Goal: Task Accomplishment & Management: Complete application form

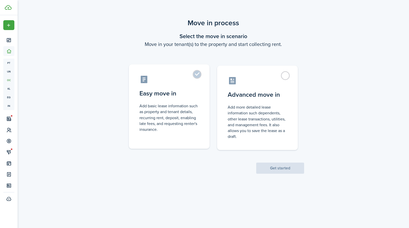
click at [186, 93] on control-radio-card-title "Easy move in" at bounding box center [169, 93] width 60 height 9
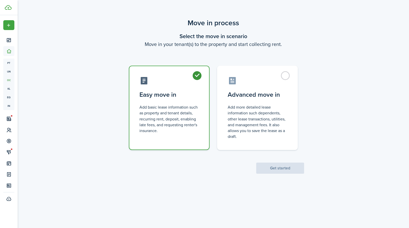
radio input "true"
click at [278, 166] on button "Get started" at bounding box center [280, 167] width 48 height 11
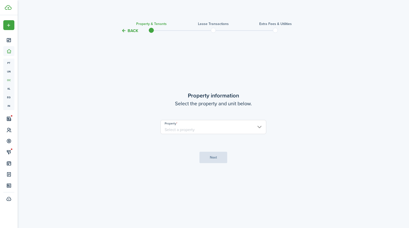
click at [205, 126] on input "Property" at bounding box center [213, 127] width 106 height 14
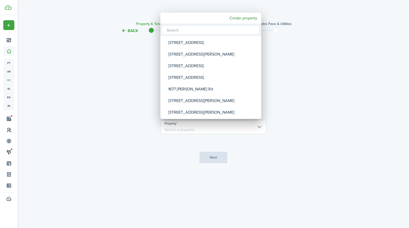
click at [185, 30] on input "text" at bounding box center [210, 30] width 97 height 8
type input "3185"
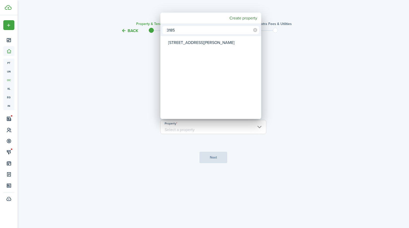
drag, startPoint x: 185, startPoint y: 30, endPoint x: 164, endPoint y: 30, distance: 20.7
click at [164, 30] on input "3185" at bounding box center [210, 30] width 97 height 8
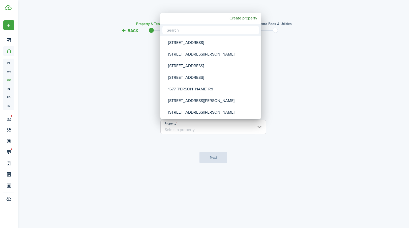
click at [191, 29] on input "text" at bounding box center [210, 30] width 97 height 8
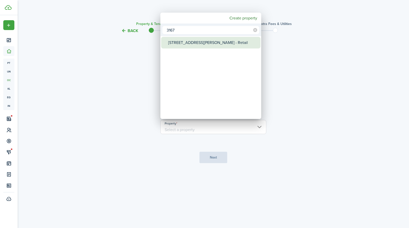
type input "3167"
click at [186, 42] on div "[STREET_ADDRESS][PERSON_NAME] - Retail" at bounding box center [212, 43] width 89 height 12
type input "[STREET_ADDRESS][PERSON_NAME] - Retail"
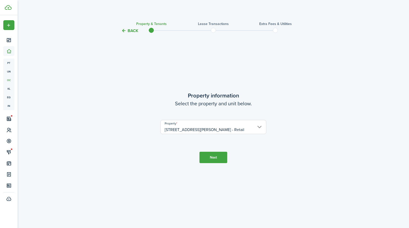
click at [211, 156] on button "Next" at bounding box center [213, 157] width 28 height 11
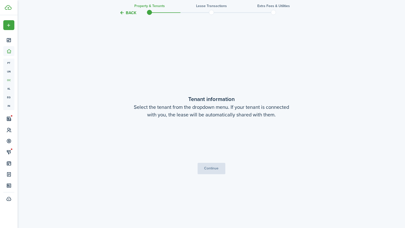
scroll to position [194, 0]
click at [212, 167] on button "Continue" at bounding box center [212, 167] width 28 height 11
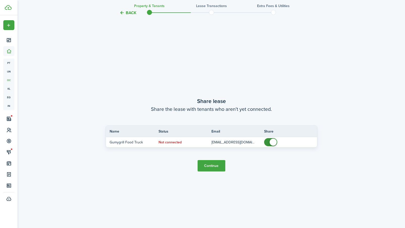
scroll to position [422, 0]
click at [214, 163] on button "Continue" at bounding box center [212, 165] width 28 height 11
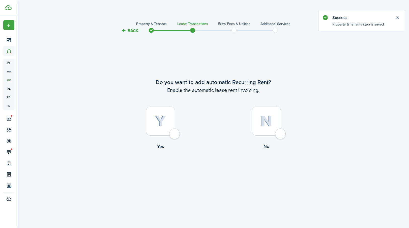
click at [163, 123] on img at bounding box center [160, 120] width 11 height 11
radio input "true"
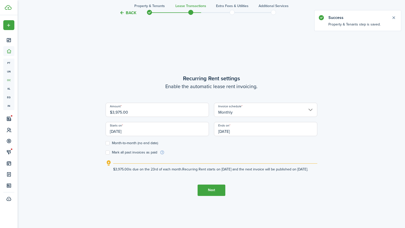
scroll to position [194, 0]
drag, startPoint x: 135, startPoint y: 107, endPoint x: 95, endPoint y: 110, distance: 39.9
click at [95, 110] on div "Back Property & Tenants Lease Transactions Extra fees & Utilities Additional Se…" at bounding box center [211, 36] width 292 height 424
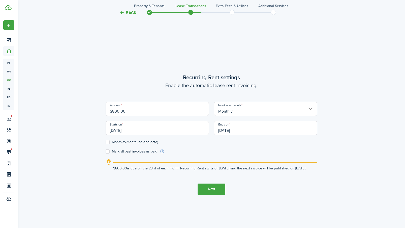
click at [128, 126] on input "[DATE]" at bounding box center [157, 128] width 103 height 14
type input "$800.00"
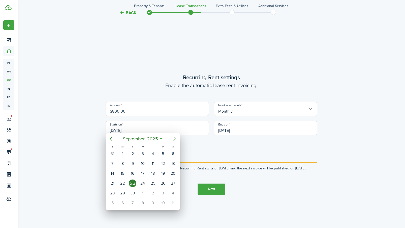
click at [175, 139] on icon "Next page" at bounding box center [174, 139] width 2 height 4
click at [144, 151] on div "1" at bounding box center [143, 154] width 8 height 8
type input "[DATE]"
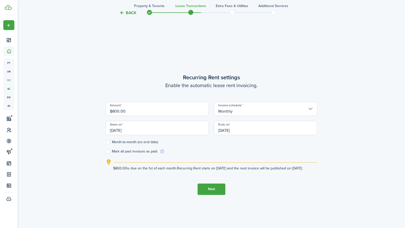
click at [129, 140] on label "Month-to-month (no end date)" at bounding box center [132, 142] width 52 height 4
click at [106, 142] on input "Month-to-month (no end date)" at bounding box center [105, 142] width 0 height 0
checkbox input "true"
click at [216, 190] on button "Next" at bounding box center [212, 188] width 28 height 11
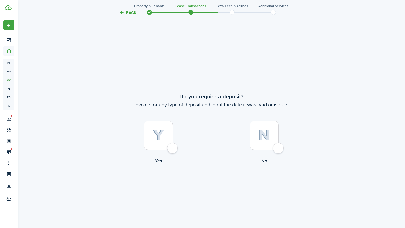
scroll to position [422, 0]
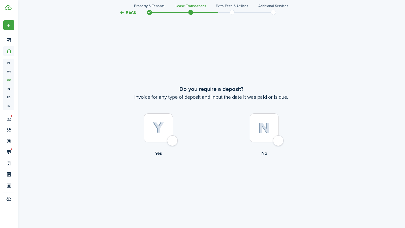
click at [245, 132] on label "No" at bounding box center [265, 136] width 106 height 46
radio input "true"
click at [216, 174] on button "Continue" at bounding box center [212, 176] width 28 height 11
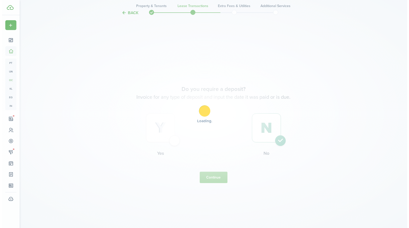
scroll to position [0, 0]
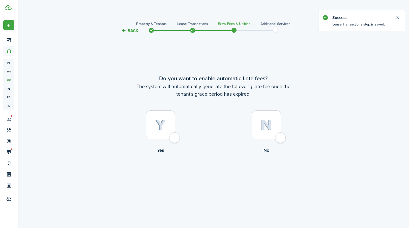
click at [264, 127] on img at bounding box center [266, 124] width 12 height 11
radio input "true"
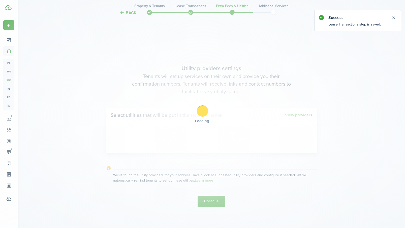
scroll to position [194, 0]
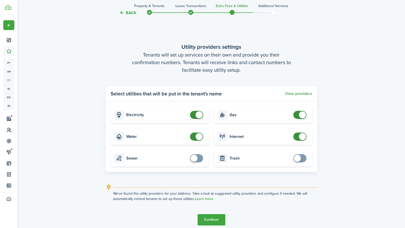
checkbox input "false"
click at [199, 115] on span at bounding box center [199, 114] width 7 height 7
checkbox input "false"
click at [196, 134] on span at bounding box center [196, 136] width 5 height 8
checkbox input "false"
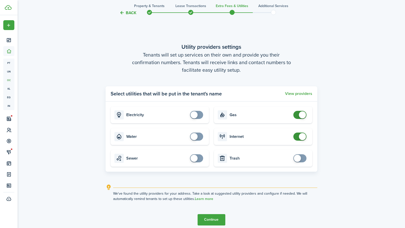
click at [302, 116] on span at bounding box center [302, 114] width 7 height 7
checkbox input "false"
click at [303, 135] on span at bounding box center [302, 136] width 7 height 7
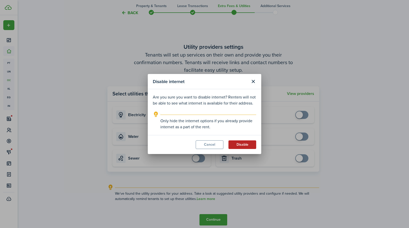
click at [241, 143] on button "Disable" at bounding box center [242, 144] width 28 height 9
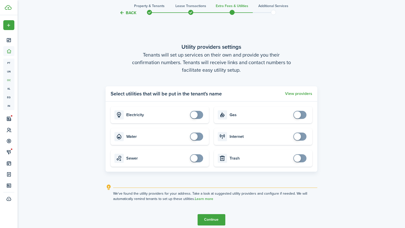
click at [213, 218] on button "Continue" at bounding box center [212, 219] width 28 height 11
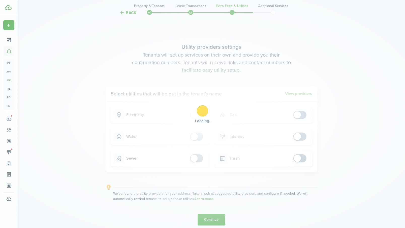
scroll to position [0, 0]
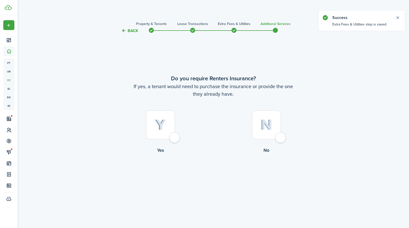
click at [267, 122] on img at bounding box center [266, 124] width 12 height 11
radio input "true"
click at [219, 175] on button "Complete move in" at bounding box center [213, 174] width 37 height 11
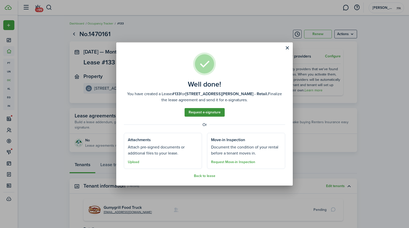
click at [203, 111] on link "Request e-signature" at bounding box center [205, 112] width 40 height 9
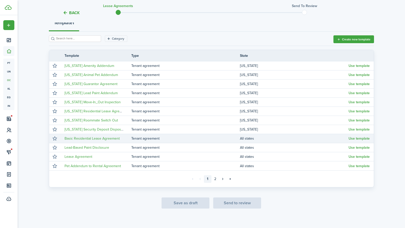
scroll to position [67, 0]
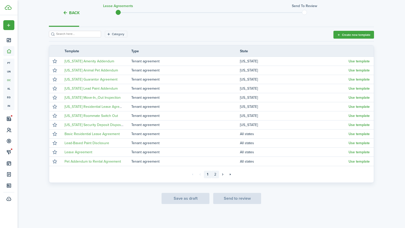
click at [217, 176] on link "2" at bounding box center [216, 174] width 8 height 8
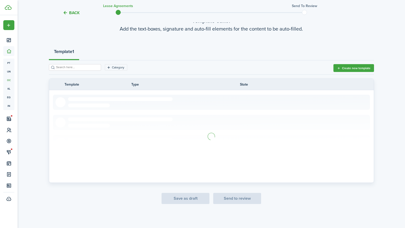
scroll to position [13, 0]
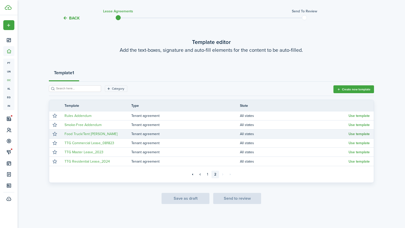
click at [360, 134] on button "Use template" at bounding box center [359, 134] width 21 height 4
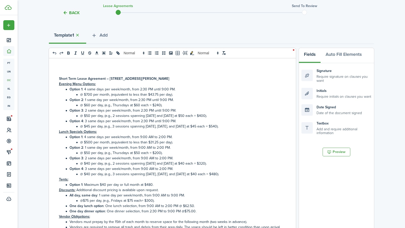
scroll to position [50, 0]
drag, startPoint x: 183, startPoint y: 78, endPoint x: 59, endPoint y: 79, distance: 124.0
click at [59, 79] on p "Short Term Lease Agreement – [STREET_ADDRESS][PERSON_NAME]" at bounding box center [170, 78] width 223 height 5
click at [139, 79] on strong "Short Term Lease Agreement – [STREET_ADDRESS][PERSON_NAME]" at bounding box center [114, 78] width 110 height 5
drag, startPoint x: 52, startPoint y: 77, endPoint x: 223, endPoint y: 77, distance: 170.9
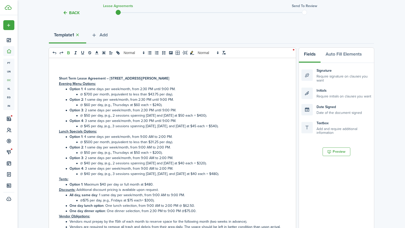
click at [223, 77] on div "Short Term Lease Agreement – [STREET_ADDRESS][PERSON_NAME] Evening Menu Options…" at bounding box center [170, 157] width 243 height 198
click at [133, 54] on span at bounding box center [134, 53] width 25 height 6
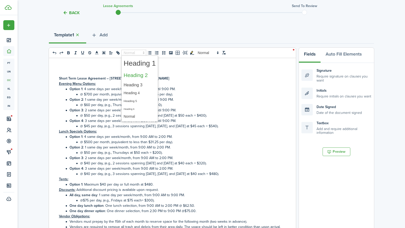
click at [133, 73] on span at bounding box center [140, 75] width 32 height 11
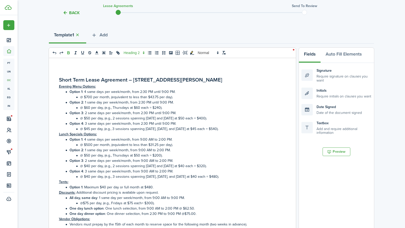
scroll to position [53, 0]
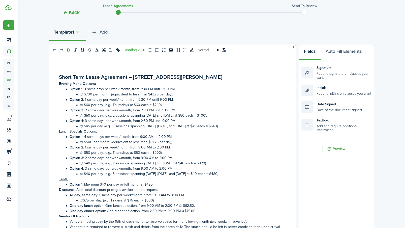
click at [186, 85] on p "Evening Menu Options:" at bounding box center [170, 83] width 223 height 5
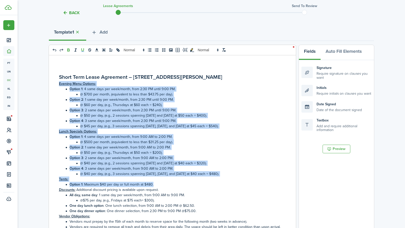
drag, startPoint x: 58, startPoint y: 84, endPoint x: 246, endPoint y: 185, distance: 213.4
click at [246, 185] on div "Short Term Lease Agreement – [STREET_ADDRESS][PERSON_NAME] Evening Menu Options…" at bounding box center [170, 154] width 243 height 198
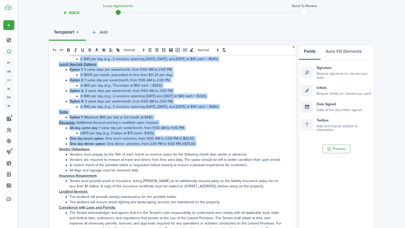
scroll to position [0, 0]
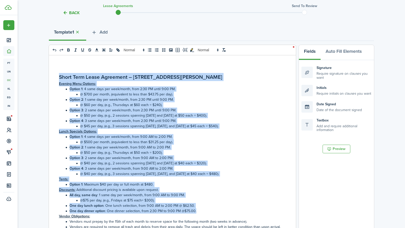
drag, startPoint x: 200, startPoint y: 111, endPoint x: 50, endPoint y: 71, distance: 155.8
click at [50, 71] on div "Short Term Lease Agreement – [STREET_ADDRESS][PERSON_NAME] Evening Menu Options…" at bounding box center [170, 154] width 243 height 198
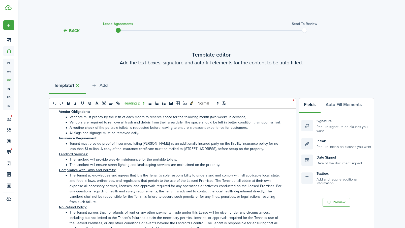
scroll to position [50, 0]
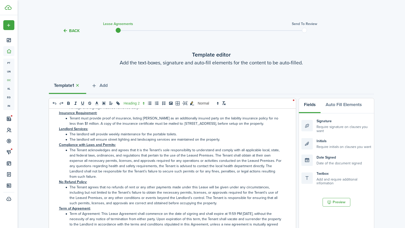
click at [57, 149] on div "Vendor Obligations: Vendors must prepay by the 15th of each month to reserve sp…" at bounding box center [170, 207] width 243 height 198
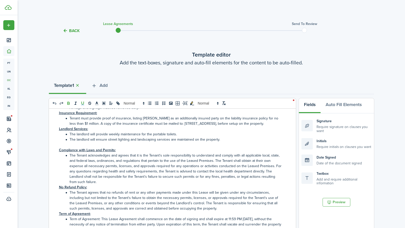
click at [57, 134] on div "Vendor Obligations: Vendors must prepay by the 15th of each month to reserve sp…" at bounding box center [170, 207] width 243 height 198
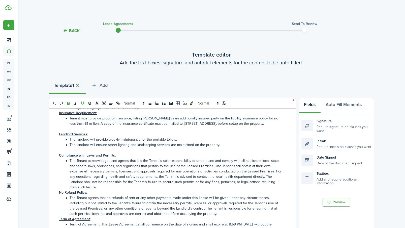
click at [56, 114] on div "Vendor Obligations: Vendors must prepay by the 15th of each month to reserve sp…" at bounding box center [170, 207] width 243 height 198
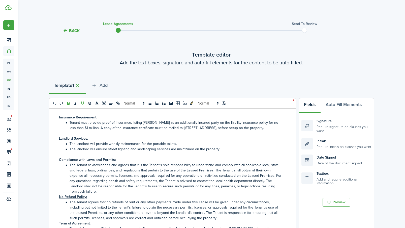
scroll to position [106, 0]
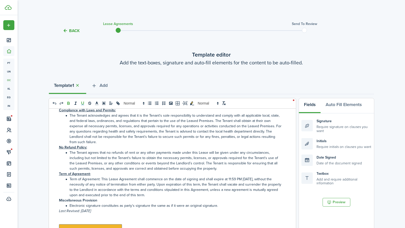
click at [59, 147] on u "No Refund Policy:" at bounding box center [73, 146] width 28 height 5
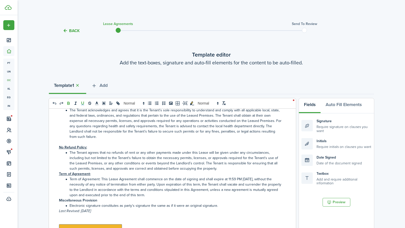
click at [57, 180] on div "Vendor Obligations: Vendors must prepay by the 15th of each month to reserve sp…" at bounding box center [170, 207] width 243 height 198
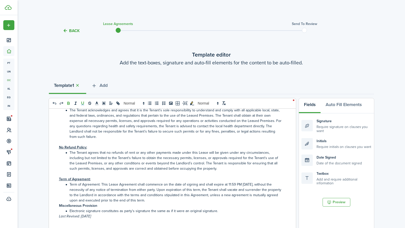
click at [57, 212] on div "Vendor Obligations: Vendors must prepay by the 15th of each month to reserve sp…" at bounding box center [170, 207] width 243 height 198
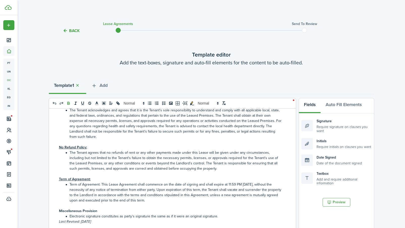
scroll to position [122, 0]
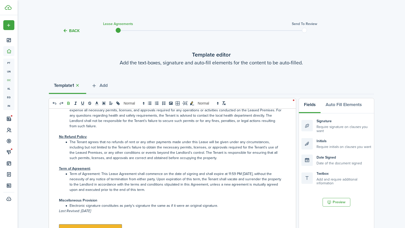
click at [102, 212] on p "Last Revised: [DATE]" at bounding box center [170, 210] width 223 height 5
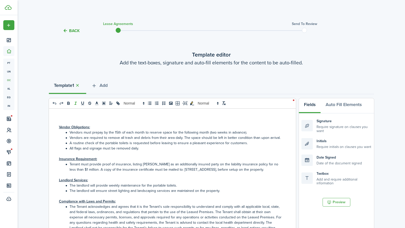
scroll to position [0, 0]
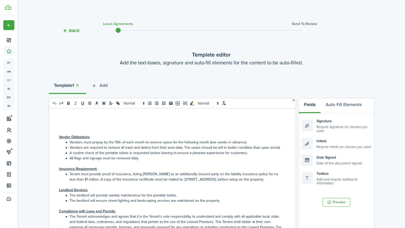
click at [55, 101] on icon "undo: undo" at bounding box center [54, 103] width 5 height 5
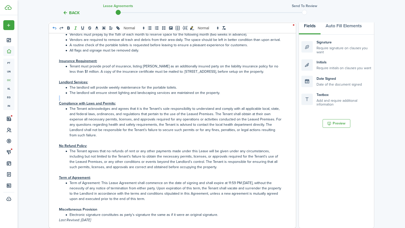
click at [55, 101] on div "Vendor Obligations: Vendors must prepay by the 15th of each month to reserve sp…" at bounding box center [170, 129] width 243 height 198
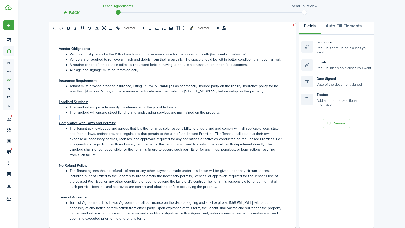
scroll to position [0, 0]
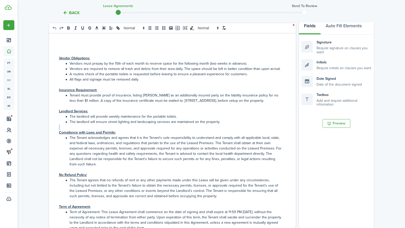
click at [53, 25] on button "undo: undo" at bounding box center [54, 28] width 7 height 6
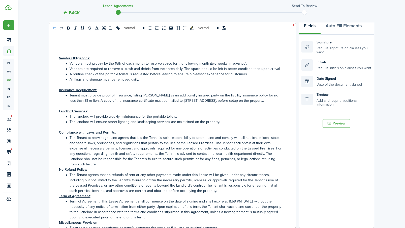
click at [54, 28] on icon "undo: undo" at bounding box center [54, 28] width 4 height 3
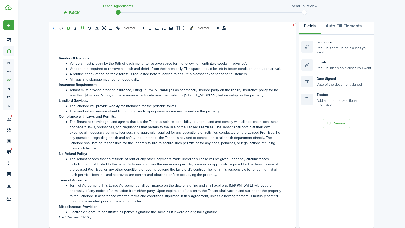
click at [54, 28] on icon "undo: undo" at bounding box center [54, 28] width 4 height 3
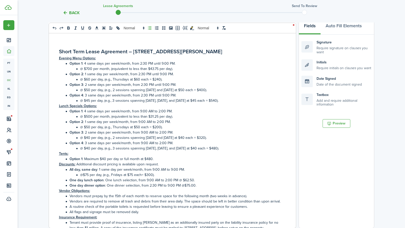
click at [109, 88] on li "@ $50 per day, (e.g., 2 sessions spanning [DATE] and [DATE] at $50 each = $400)." at bounding box center [173, 89] width 218 height 5
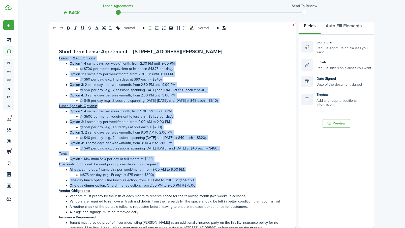
drag, startPoint x: 58, startPoint y: 57, endPoint x: 234, endPoint y: 184, distance: 217.6
click at [234, 184] on div "Short Term Lease Agreement – [STREET_ADDRESS][PERSON_NAME] Evening Menu Options…" at bounding box center [170, 129] width 243 height 198
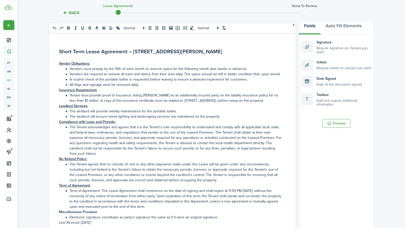
click at [59, 91] on u "Insurance Requirement:" at bounding box center [78, 89] width 38 height 5
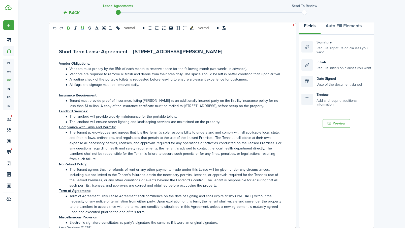
click at [58, 115] on div "Short Term Lease Agreement – [STREET_ADDRESS][PERSON_NAME] Vendor Obligations: …" at bounding box center [170, 129] width 243 height 198
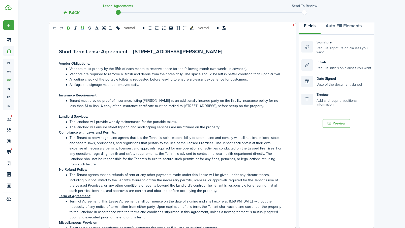
click at [60, 135] on u "Compliance with Laws and Permits:" at bounding box center [87, 132] width 57 height 5
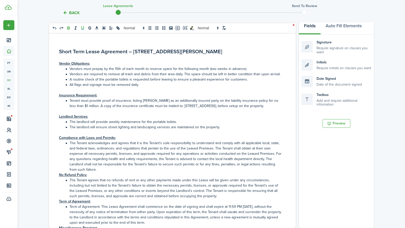
click at [58, 180] on div "Short Term Lease Agreement – [STREET_ADDRESS][PERSON_NAME] Vendor Obligations: …" at bounding box center [170, 129] width 243 height 198
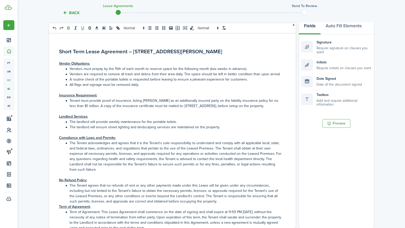
click at [58, 211] on div "Short Term Lease Agreement – [STREET_ADDRESS][PERSON_NAME] Vendor Obligations: …" at bounding box center [170, 129] width 243 height 198
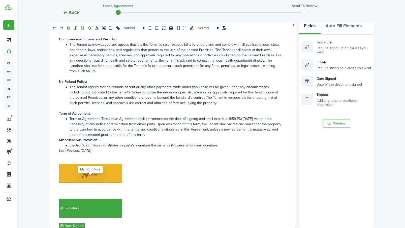
scroll to position [101, 0]
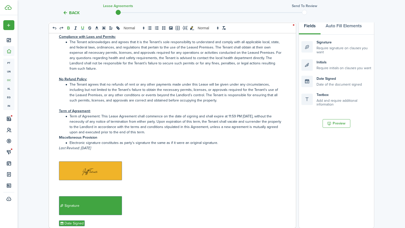
click at [58, 142] on div "Short Term Lease Agreement – [STREET_ADDRESS][PERSON_NAME] Vendor Obligations: …" at bounding box center [170, 129] width 243 height 198
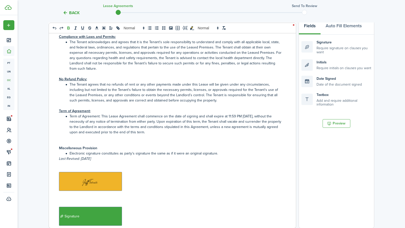
drag, startPoint x: 70, startPoint y: 158, endPoint x: 80, endPoint y: 150, distance: 11.9
click at [71, 156] on li "Electronic signature constitutes as party's signature the same as if it were an…" at bounding box center [173, 153] width 218 height 5
click at [83, 151] on strong "Provision" at bounding box center [90, 147] width 15 height 5
click at [69, 156] on li "Electronic signature constitutes as party's signature the same as if it were an…" at bounding box center [173, 153] width 218 height 5
click at [149, 28] on icon "list: bullet" at bounding box center [149, 28] width 5 height 5
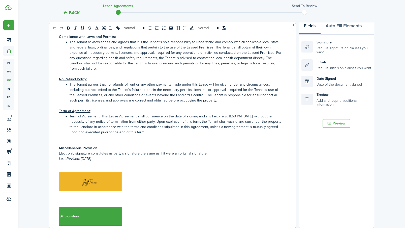
click at [56, 165] on div "Short Term Lease Agreement – [STREET_ADDRESS][PERSON_NAME] Vendor Obligations: …" at bounding box center [170, 129] width 243 height 198
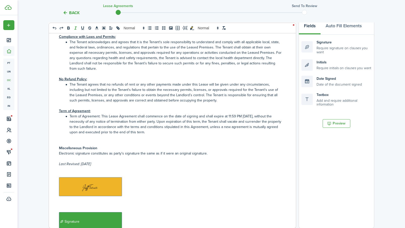
click at [104, 166] on p "Last Revised: [DATE]" at bounding box center [170, 163] width 223 height 5
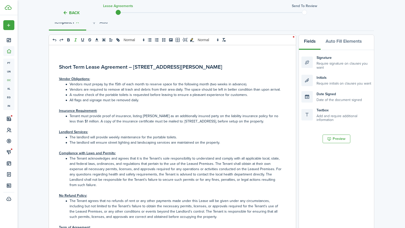
scroll to position [76, 0]
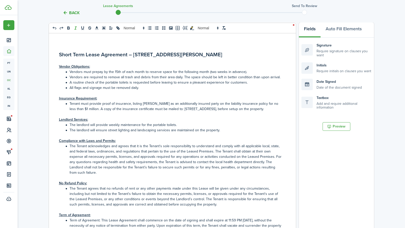
click at [236, 53] on h2 "Short Term Lease Agreement – [STREET_ADDRESS][PERSON_NAME]" at bounding box center [170, 54] width 223 height 8
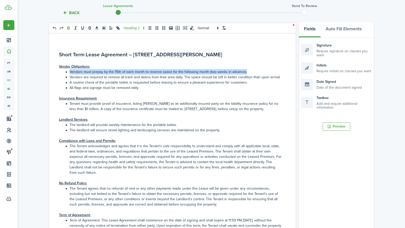
drag, startPoint x: 250, startPoint y: 72, endPoint x: 53, endPoint y: 72, distance: 197.2
click at [53, 72] on div "Short Term Lease Agreement – [STREET_ADDRESS][PERSON_NAME] Vendor Obligations: …" at bounding box center [170, 132] width 243 height 198
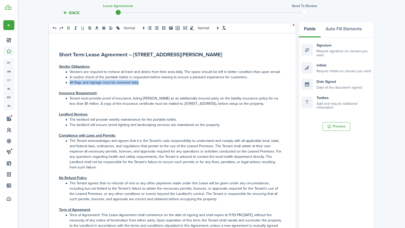
drag, startPoint x: 148, startPoint y: 82, endPoint x: 66, endPoint y: 81, distance: 83.0
click at [66, 81] on li "All flags and signage must be removed daily." at bounding box center [173, 82] width 218 height 5
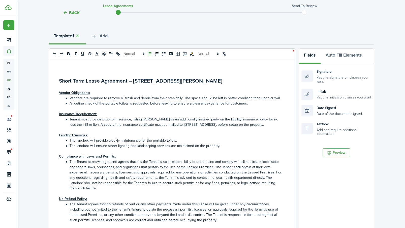
scroll to position [25, 0]
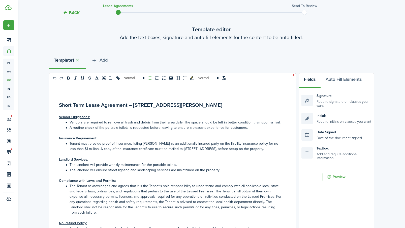
click at [62, 111] on p at bounding box center [170, 111] width 223 height 5
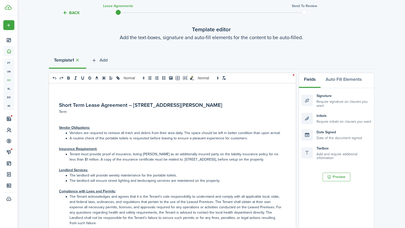
click at [68, 116] on p at bounding box center [170, 116] width 223 height 5
drag, startPoint x: 115, startPoint y: 117, endPoint x: 137, endPoint y: 117, distance: 22.2
click at [137, 117] on p "This Agreement shall commence on ________ , 20 , and shall continue on a month-…" at bounding box center [170, 116] width 223 height 5
click at [115, 117] on p "This Agreement shall commence on , and shall continue on a month-to-month basis…" at bounding box center [170, 116] width 223 height 5
drag, startPoint x: 56, startPoint y: 111, endPoint x: 70, endPoint y: 110, distance: 14.1
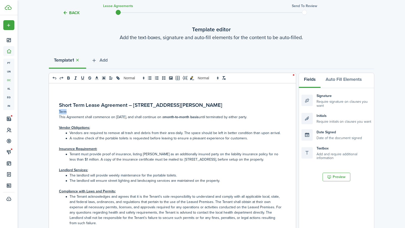
click at [70, 110] on div "Short Term Lease Agreement – [STREET_ADDRESS][PERSON_NAME] Term This Agreement …" at bounding box center [170, 182] width 243 height 198
click at [69, 77] on icon "bold" at bounding box center [69, 77] width 2 height 1
click at [82, 77] on icon "underline" at bounding box center [82, 78] width 5 height 5
click at [273, 117] on p "This Agreement shall commence on [DATE], and shall continue on a month-to-month…" at bounding box center [170, 116] width 223 height 5
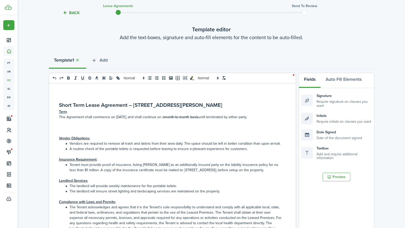
click at [76, 111] on p "Term" at bounding box center [170, 111] width 223 height 5
click at [63, 125] on p at bounding box center [170, 127] width 223 height 5
click at [66, 127] on p at bounding box center [170, 127] width 223 height 5
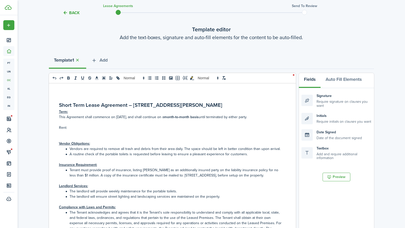
click at [63, 132] on p at bounding box center [170, 132] width 223 height 5
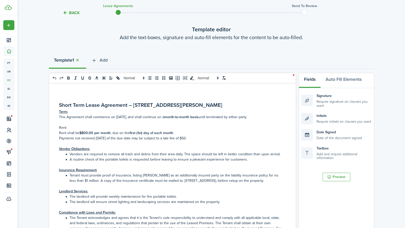
drag, startPoint x: 190, startPoint y: 138, endPoint x: 53, endPoint y: 132, distance: 136.8
click at [53, 132] on div "Short Term Lease Agreement – [STREET_ADDRESS][PERSON_NAME] Term: This Agreement…" at bounding box center [170, 182] width 243 height 198
click at [150, 78] on line "list: bullet" at bounding box center [150, 78] width 2 height 0
click at [71, 130] on li "Rent shall be $800.00 per month , due on the first (1st) day of each month ." at bounding box center [173, 132] width 218 height 5
drag, startPoint x: 71, startPoint y: 126, endPoint x: 49, endPoint y: 126, distance: 21.7
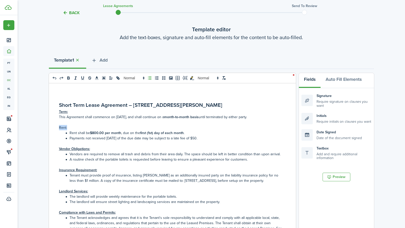
click at [49, 126] on div "Short Term Lease Agreement – [STREET_ADDRESS][PERSON_NAME] Term: This Agreement…" at bounding box center [170, 182] width 243 height 198
click at [66, 79] on icon "bold" at bounding box center [68, 78] width 5 height 5
click at [85, 77] on button "underline" at bounding box center [82, 78] width 7 height 6
click at [214, 140] on li "Payments not received [DATE] of the due date may be subject to a late fee of $5…" at bounding box center [173, 137] width 218 height 5
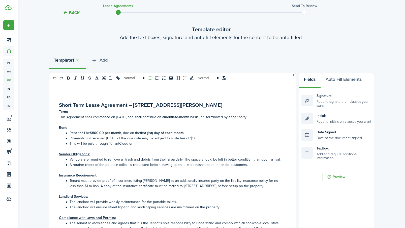
click at [107, 143] on li "This will be paid through TenantCloud or" at bounding box center [173, 143] width 218 height 5
click at [96, 142] on li "This will be paid through TenantCloud or" at bounding box center [173, 143] width 218 height 5
click at [150, 141] on li "This will be paid online through TenantCloud or" at bounding box center [173, 143] width 218 height 5
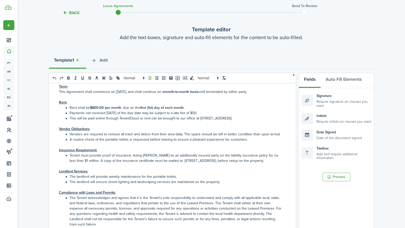
scroll to position [50, 0]
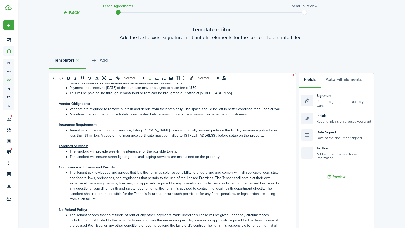
click at [252, 114] on li "A routine check of the portable toilets is requested before leaving to ensure a…" at bounding box center [173, 113] width 218 height 5
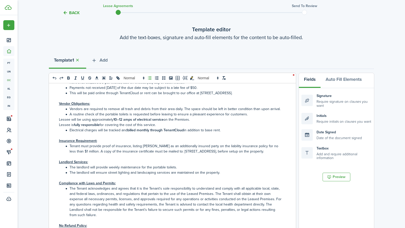
click at [56, 120] on div "Short Term Lease Agreement – [STREET_ADDRESS][PERSON_NAME] Term: This Agreement…" at bounding box center [170, 182] width 243 height 198
click at [57, 124] on div "Short Term Lease Agreement – [STREET_ADDRESS][PERSON_NAME] Term: This Agreement…" at bounding box center [170, 182] width 243 height 198
click at [70, 130] on li "Electrical charges will be tracked and billed monthly through TenantCloud in ad…" at bounding box center [173, 129] width 218 height 5
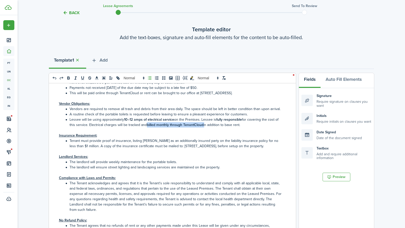
drag, startPoint x: 208, startPoint y: 125, endPoint x: 151, endPoint y: 124, distance: 57.2
click at [151, 124] on li "Lessee will be using approximately 10–12 amps of electrical service on the Prem…" at bounding box center [173, 122] width 218 height 11
click at [67, 77] on icon "bold" at bounding box center [68, 78] width 5 height 5
click at [248, 124] on li "Lessee will be using approximately 10–12 amps of electrical service on the Prem…" at bounding box center [173, 122] width 218 height 11
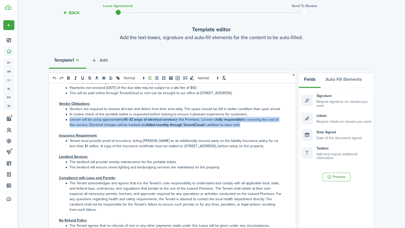
drag, startPoint x: 253, startPoint y: 125, endPoint x: 70, endPoint y: 120, distance: 183.6
click at [70, 120] on li "Lessee will be using approximately 10–12 amps of electrical service on the Prem…" at bounding box center [173, 122] width 218 height 11
click at [70, 79] on icon "bold" at bounding box center [68, 78] width 5 height 5
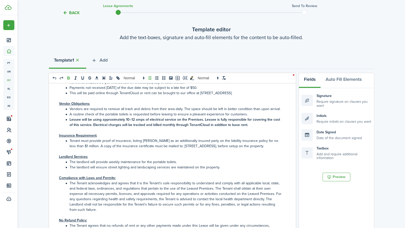
click at [70, 79] on icon "bold" at bounding box center [68, 78] width 5 height 5
click at [198, 142] on li "Tenant must provide proof of insurance, listing [PERSON_NAME] as an additionall…" at bounding box center [173, 143] width 218 height 11
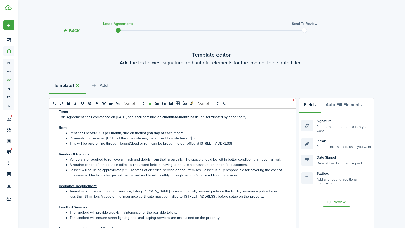
scroll to position [0, 0]
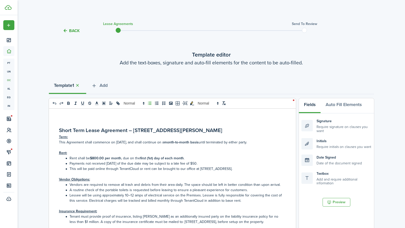
click at [65, 142] on p "This Agreement shall commence on [DATE], and shall continue on a month-to-month…" at bounding box center [170, 141] width 223 height 5
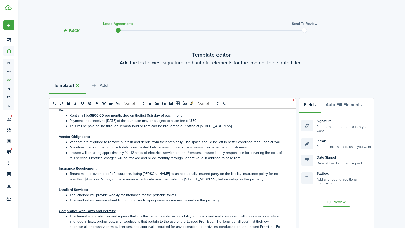
scroll to position [50, 0]
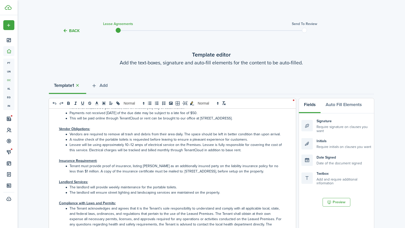
click at [248, 150] on li "Lessee will be using approximately 10–12 amps of electrical service on the Prem…" at bounding box center [173, 147] width 218 height 11
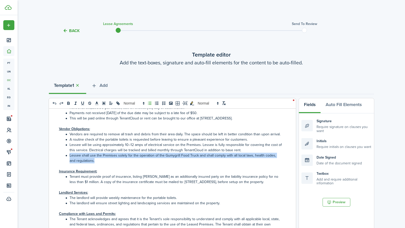
drag, startPoint x: 75, startPoint y: 161, endPoint x: 60, endPoint y: 157, distance: 15.5
click at [60, 157] on ol "Vendors are required to remove all trash and debris from their area daily. The …" at bounding box center [170, 147] width 223 height 32
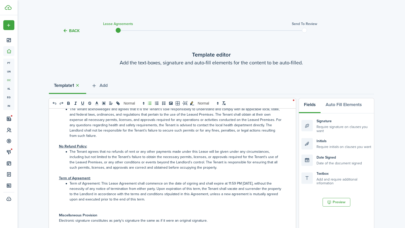
scroll to position [151, 0]
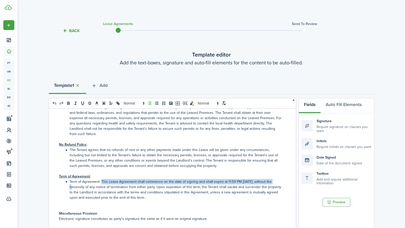
drag, startPoint x: 102, startPoint y: 185, endPoint x: 281, endPoint y: 186, distance: 179.3
click at [281, 186] on div "Short Term Lease Agreement – [STREET_ADDRESS][PERSON_NAME] Term: This Lease Agr…" at bounding box center [170, 207] width 243 height 198
click at [112, 187] on li "Term of Agreement: This Lease Agreement shall commence on the date of signing a…" at bounding box center [173, 189] width 218 height 21
drag, startPoint x: 163, startPoint y: 187, endPoint x: 283, endPoint y: 187, distance: 119.5
click at [283, 187] on div "Short Term Lease Agreement – [STREET_ADDRESS][PERSON_NAME] Term: This Lease Agr…" at bounding box center [170, 207] width 243 height 198
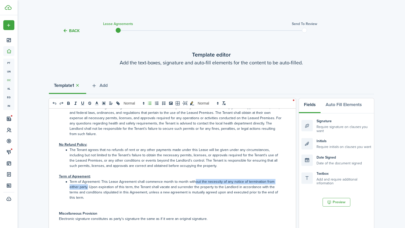
drag, startPoint x: 194, startPoint y: 186, endPoint x: 88, endPoint y: 191, distance: 106.3
click at [88, 191] on li "Term of Agreement: This Lease Agreement shall commence month to month without t…" at bounding box center [173, 189] width 218 height 21
click at [120, 159] on li "The Tenant agrees that no refunds of rent or any other payments made under this…" at bounding box center [173, 157] width 218 height 21
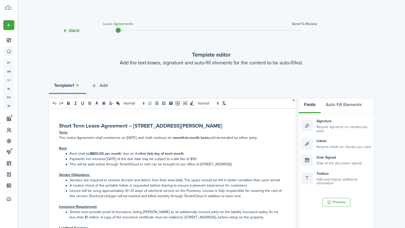
scroll to position [0, 0]
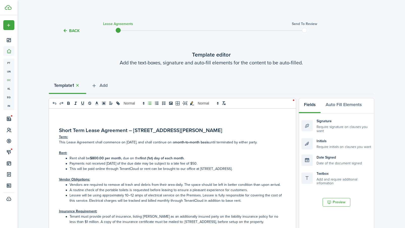
click at [241, 129] on h2 "Short Term Lease Agreement – [STREET_ADDRESS][PERSON_NAME]" at bounding box center [170, 130] width 223 height 8
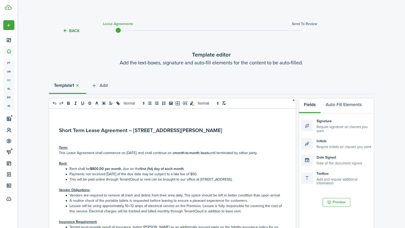
click at [68, 138] on p at bounding box center [170, 136] width 223 height 5
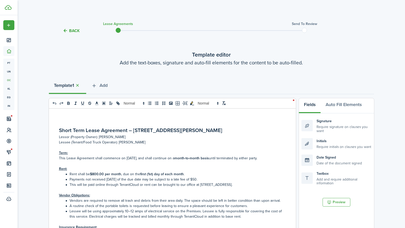
click at [141, 141] on p "Lessee (Tenant/Food Truck Operator): [PERSON_NAME]" at bounding box center [170, 141] width 223 height 5
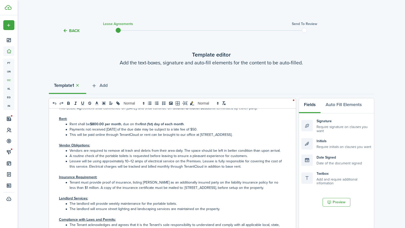
scroll to position [50, 0]
drag, startPoint x: 154, startPoint y: 123, endPoint x: 148, endPoint y: 124, distance: 5.8
click at [148, 124] on strong "first (1st) day of each month" at bounding box center [162, 123] width 44 height 5
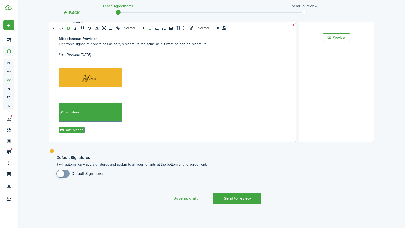
scroll to position [166, 0]
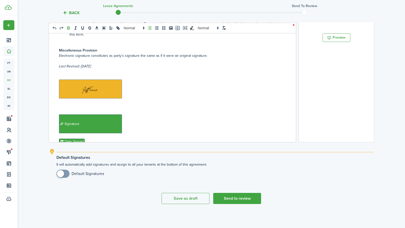
drag, startPoint x: 105, startPoint y: 68, endPoint x: 111, endPoint y: 70, distance: 6.2
click at [111, 70] on div "Short Term Lease Agreement – [STREET_ADDRESS][PERSON_NAME] Lessor (Property Own…" at bounding box center [170, 43] width 243 height 198
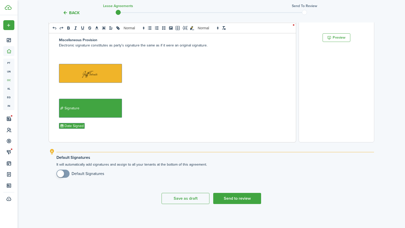
scroll to position [186, 0]
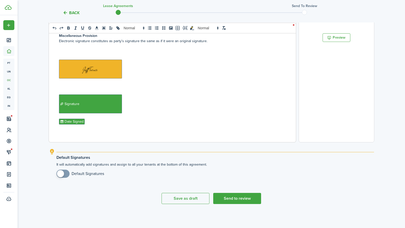
click at [126, 107] on p "﻿ Signature ﻿" at bounding box center [170, 103] width 223 height 19
click at [125, 76] on p "﻿ ﻿" at bounding box center [170, 69] width 223 height 19
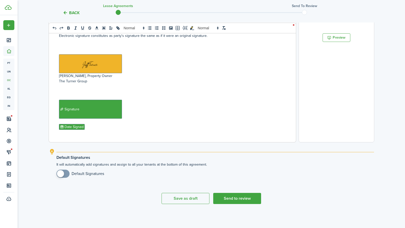
click at [129, 117] on p "﻿ Signature ﻿" at bounding box center [170, 109] width 223 height 19
click at [95, 124] on p "[PERSON_NAME]﻿" at bounding box center [170, 120] width 223 height 5
click at [114, 124] on p "[PERSON_NAME]﻿, [PHONE_NUMBER]" at bounding box center [170, 120] width 223 height 5
click at [93, 84] on p "The [PERSON_NAME] Group﻿" at bounding box center [170, 80] width 223 height 5
click at [58, 87] on div "Short Term Lease Agreement – [STREET_ADDRESS][PERSON_NAME] Lessor (Property Own…" at bounding box center [170, 43] width 243 height 198
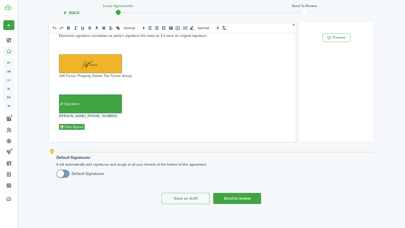
click at [133, 78] on p "[PERSON_NAME], Property Owner The [PERSON_NAME] Group﻿" at bounding box center [170, 75] width 223 height 5
click at [120, 113] on span "Signature" at bounding box center [90, 103] width 63 height 19
click at [117, 118] on p "[PERSON_NAME]﻿, [PHONE_NUMBER]" at bounding box center [170, 115] width 223 height 5
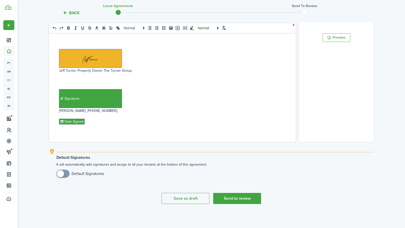
scroll to position [196, 0]
click at [118, 110] on p "[PERSON_NAME]﻿, [PHONE_NUMBER]," at bounding box center [170, 110] width 223 height 5
click at [136, 71] on p "[PERSON_NAME], Property Owner The [PERSON_NAME] Group﻿" at bounding box center [170, 70] width 223 height 5
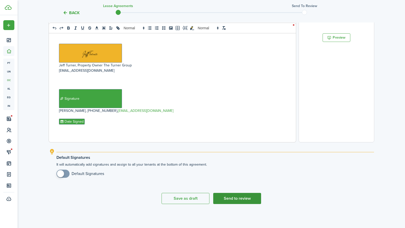
click at [237, 200] on button "Send to review" at bounding box center [237, 198] width 48 height 11
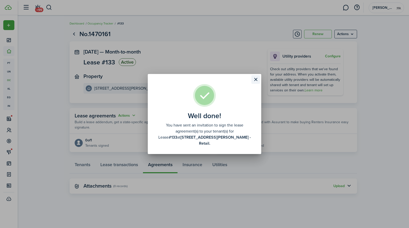
click at [254, 83] on button "Close modal" at bounding box center [255, 79] width 9 height 9
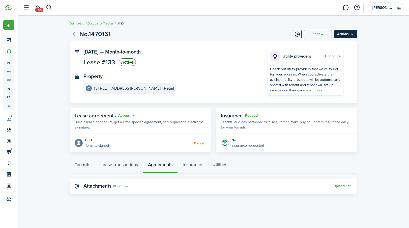
click at [344, 35] on menu-btn "Actions" at bounding box center [345, 34] width 23 height 9
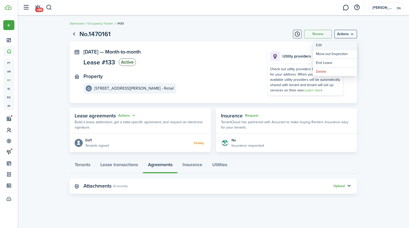
click at [326, 44] on button "Edit" at bounding box center [335, 45] width 44 height 9
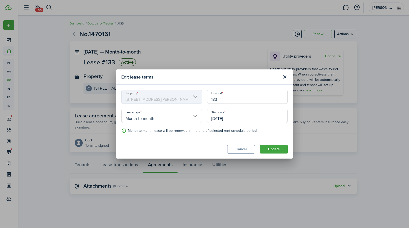
click at [157, 100] on mbsc-scroller "Property [STREET_ADDRESS][PERSON_NAME] - Retail" at bounding box center [161, 97] width 81 height 14
click at [246, 148] on button "Cancel" at bounding box center [241, 149] width 28 height 9
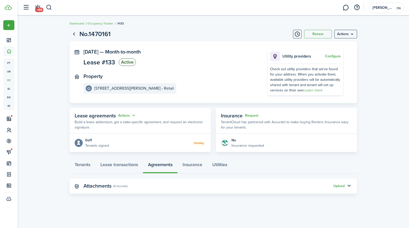
click at [339, 190] on panel-main-header "Attachments (0 records) Upload" at bounding box center [213, 185] width 287 height 15
click at [339, 187] on button "Upload" at bounding box center [338, 186] width 11 height 4
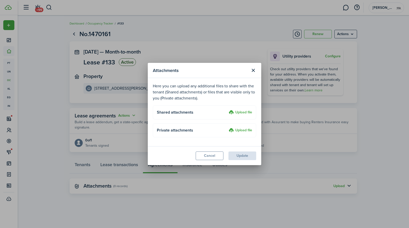
click at [246, 111] on label "Upload file" at bounding box center [240, 112] width 23 height 6
click at [227, 109] on input "Upload file" at bounding box center [227, 109] width 0 height 0
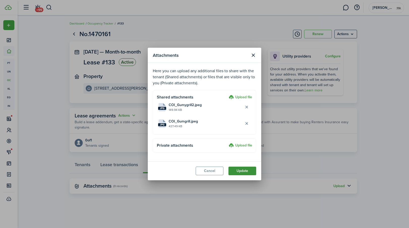
click at [250, 169] on button "Update" at bounding box center [242, 170] width 28 height 9
